Goal: Information Seeking & Learning: Learn about a topic

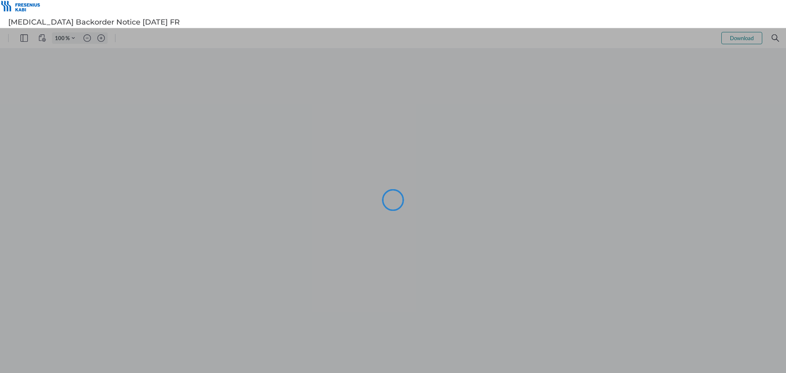
type input "99"
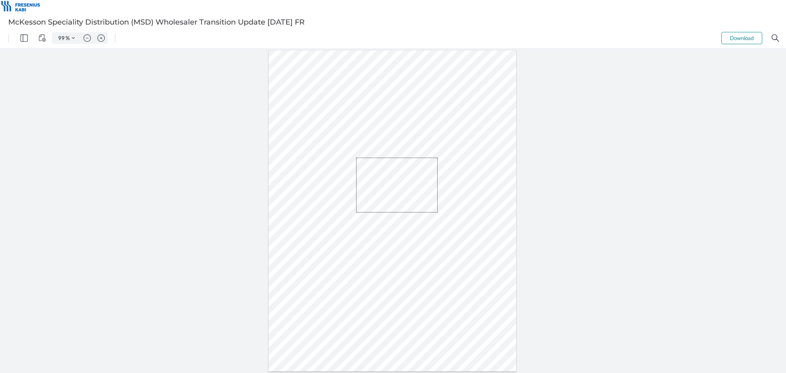
drag, startPoint x: 373, startPoint y: 167, endPoint x: 441, endPoint y: 229, distance: 91.9
click at [441, 225] on div at bounding box center [393, 210] width 248 height 321
drag, startPoint x: 434, startPoint y: 237, endPoint x: 345, endPoint y: 167, distance: 113.2
click at [345, 167] on div at bounding box center [393, 210] width 248 height 321
click at [331, 169] on div at bounding box center [393, 210] width 248 height 321
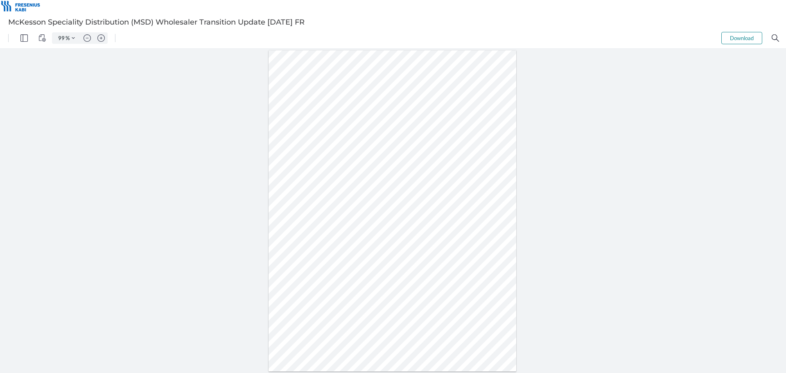
drag, startPoint x: 319, startPoint y: 167, endPoint x: 329, endPoint y: 196, distance: 31.2
click at [329, 196] on div at bounding box center [393, 210] width 248 height 321
click at [358, 239] on div at bounding box center [393, 210] width 248 height 321
drag, startPoint x: 351, startPoint y: 243, endPoint x: 321, endPoint y: 165, distance: 83.5
click at [321, 165] on div at bounding box center [393, 210] width 248 height 321
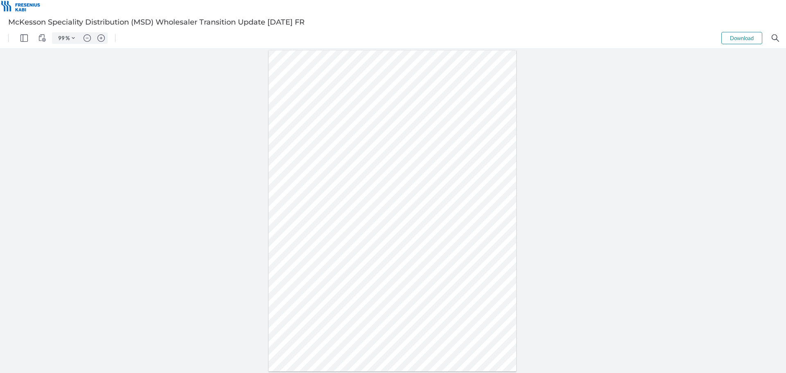
click at [308, 173] on div at bounding box center [393, 210] width 248 height 321
drag, startPoint x: 307, startPoint y: 174, endPoint x: 350, endPoint y: 210, distance: 56.1
click at [350, 210] on div at bounding box center [393, 210] width 248 height 321
drag, startPoint x: 363, startPoint y: 205, endPoint x: 326, endPoint y: 197, distance: 37.4
click at [326, 197] on div at bounding box center [393, 210] width 248 height 321
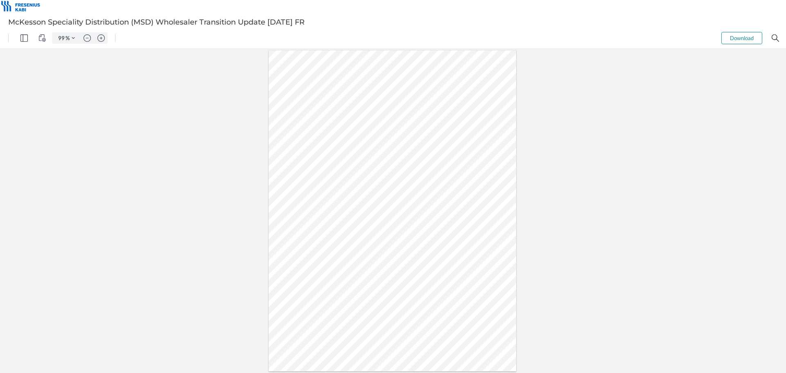
click at [304, 198] on div at bounding box center [393, 210] width 248 height 321
drag, startPoint x: 312, startPoint y: 192, endPoint x: 321, endPoint y: 202, distance: 12.8
click at [321, 202] on div at bounding box center [393, 210] width 248 height 321
click at [339, 202] on div at bounding box center [393, 210] width 248 height 321
drag, startPoint x: 347, startPoint y: 200, endPoint x: 321, endPoint y: 193, distance: 26.2
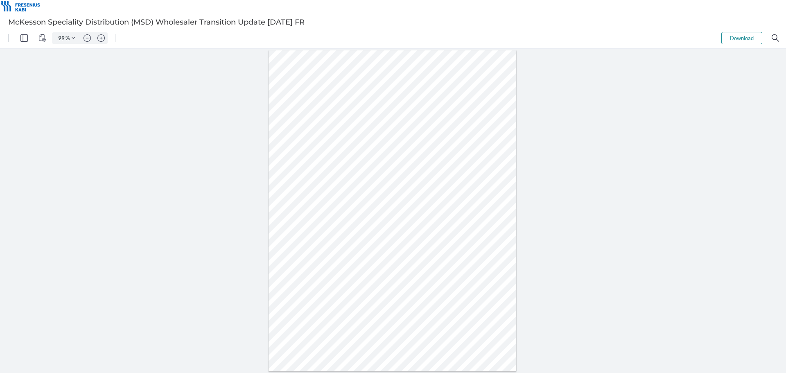
click at [321, 193] on div at bounding box center [393, 210] width 248 height 321
click at [317, 195] on div at bounding box center [393, 210] width 248 height 321
drag, startPoint x: 312, startPoint y: 195, endPoint x: 350, endPoint y: 203, distance: 38.9
click at [350, 203] on div at bounding box center [393, 210] width 248 height 321
click at [408, 205] on div at bounding box center [393, 210] width 248 height 321
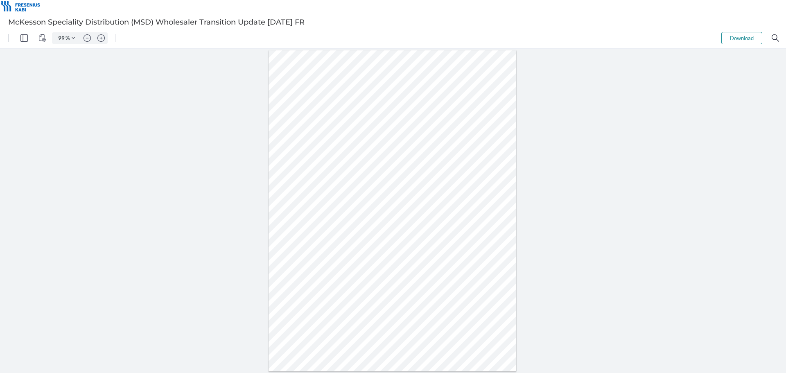
drag, startPoint x: 326, startPoint y: 201, endPoint x: 353, endPoint y: 209, distance: 28.6
click at [353, 209] on div at bounding box center [393, 210] width 248 height 321
click at [379, 208] on div at bounding box center [393, 210] width 248 height 321
drag, startPoint x: 373, startPoint y: 209, endPoint x: 319, endPoint y: 200, distance: 54.4
click at [319, 200] on div at bounding box center [393, 210] width 248 height 321
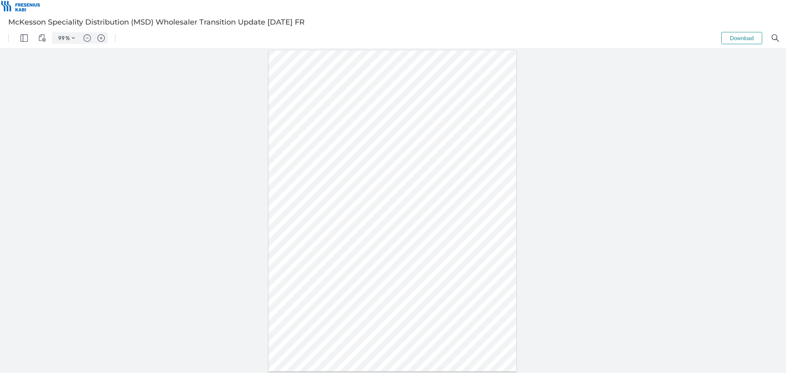
click at [319, 200] on div at bounding box center [393, 210] width 248 height 321
drag, startPoint x: 314, startPoint y: 216, endPoint x: 351, endPoint y: 220, distance: 36.3
click at [351, 220] on div at bounding box center [393, 210] width 248 height 321
drag, startPoint x: 358, startPoint y: 219, endPoint x: 369, endPoint y: 224, distance: 12.3
click at [369, 224] on div at bounding box center [393, 210] width 248 height 321
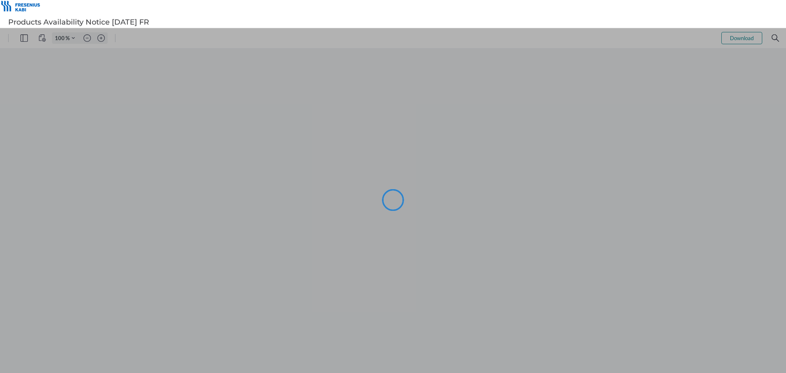
type input "99"
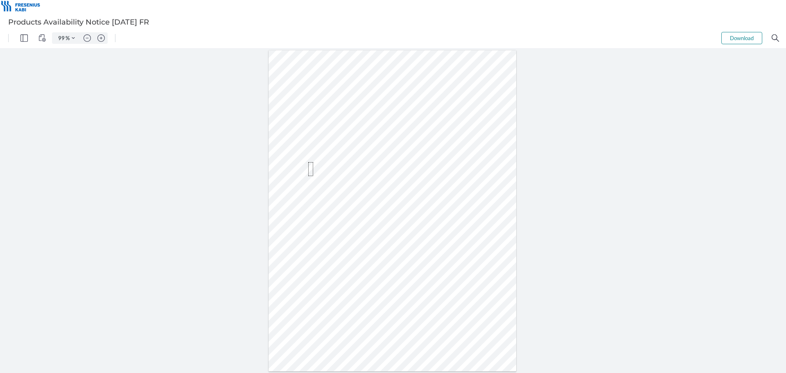
drag, startPoint x: 313, startPoint y: 176, endPoint x: 308, endPoint y: 161, distance: 15.7
click at [308, 162] on div at bounding box center [392, 211] width 251 height 324
drag, startPoint x: 302, startPoint y: 160, endPoint x: 319, endPoint y: 180, distance: 26.4
click at [319, 180] on div at bounding box center [393, 210] width 248 height 321
drag, startPoint x: 346, startPoint y: 171, endPoint x: 371, endPoint y: 179, distance: 25.4
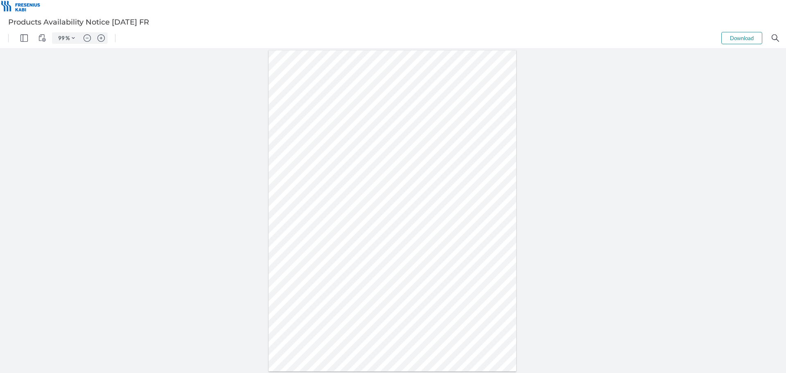
click at [371, 179] on div at bounding box center [393, 210] width 248 height 321
click at [409, 180] on div at bounding box center [393, 210] width 248 height 321
drag, startPoint x: 359, startPoint y: 174, endPoint x: 337, endPoint y: 160, distance: 25.7
click at [338, 161] on div at bounding box center [392, 211] width 251 height 324
click at [365, 179] on div at bounding box center [393, 210] width 248 height 321
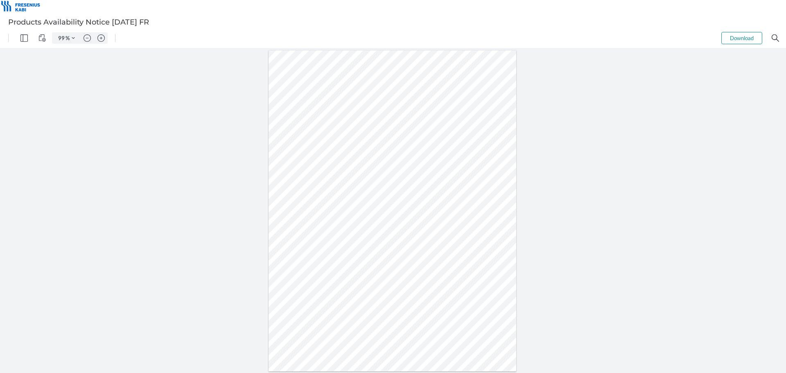
drag, startPoint x: 361, startPoint y: 182, endPoint x: 337, endPoint y: 167, distance: 28.5
click at [339, 169] on div at bounding box center [393, 210] width 248 height 321
click at [301, 163] on div at bounding box center [393, 210] width 248 height 321
